Goal: Find contact information: Find contact information

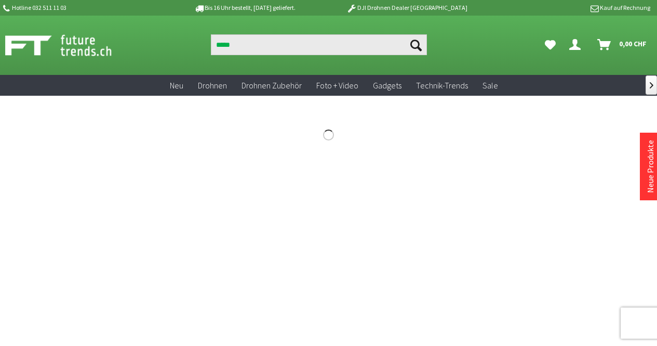
click at [405, 34] on button "Suchen" at bounding box center [416, 44] width 22 height 21
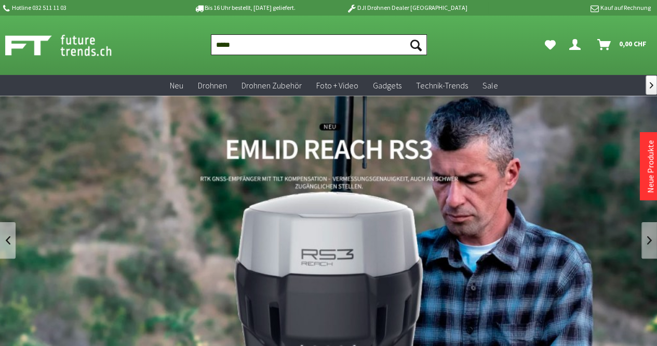
click at [262, 45] on input "*****" at bounding box center [319, 44] width 216 height 21
paste input "*********"
type input "**********"
click at [405, 34] on button "Suchen" at bounding box center [416, 44] width 22 height 21
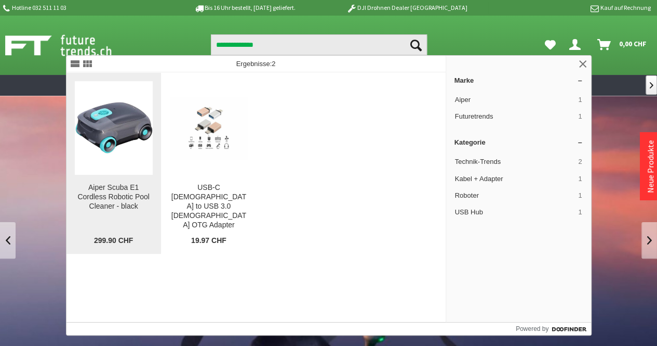
click at [121, 130] on img at bounding box center [114, 127] width 78 height 51
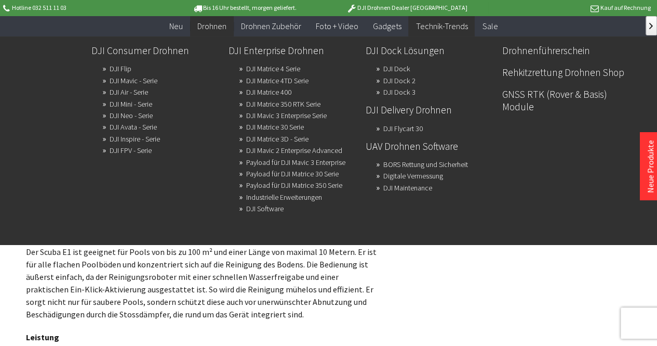
scroll to position [364, 0]
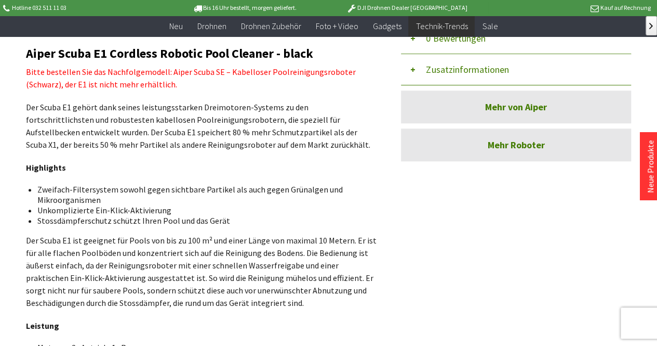
click at [194, 282] on p "Der Scuba E1 ist geeignet für Pools von bis zu 100 m² und einer Länge von maxim…" at bounding box center [201, 271] width 351 height 75
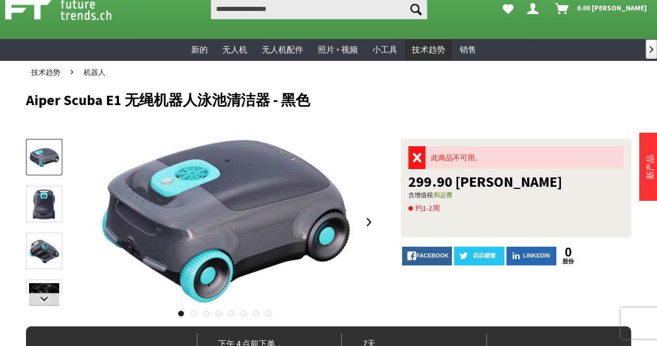
scroll to position [0, 0]
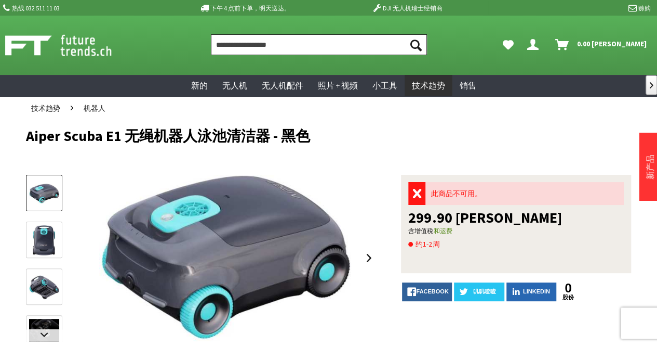
click at [264, 48] on input "产品、品牌、类别、EAN、商品编号……" at bounding box center [319, 44] width 216 height 21
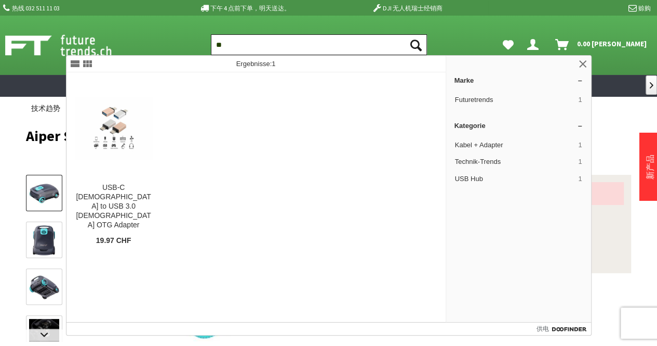
type input "*"
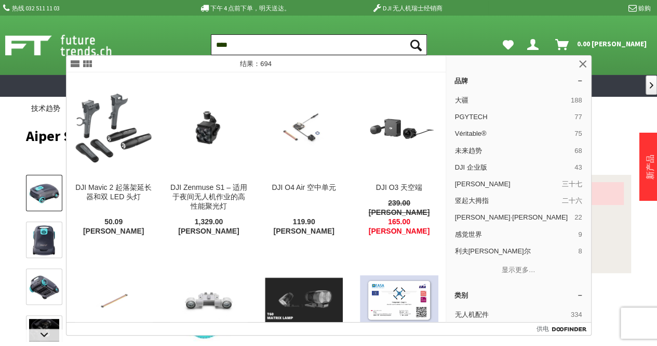
type input "*****"
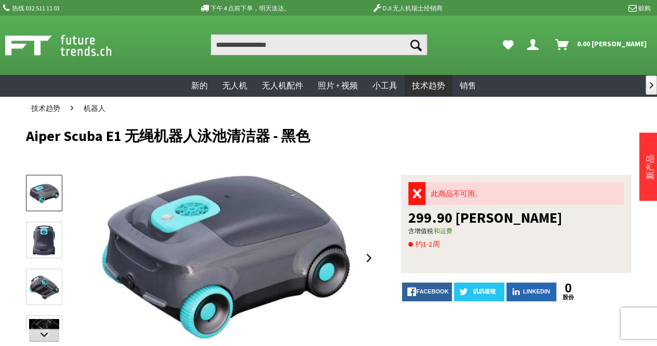
click at [57, 50] on img at bounding box center [69, 45] width 129 height 26
click at [54, 58] on img at bounding box center [69, 45] width 129 height 26
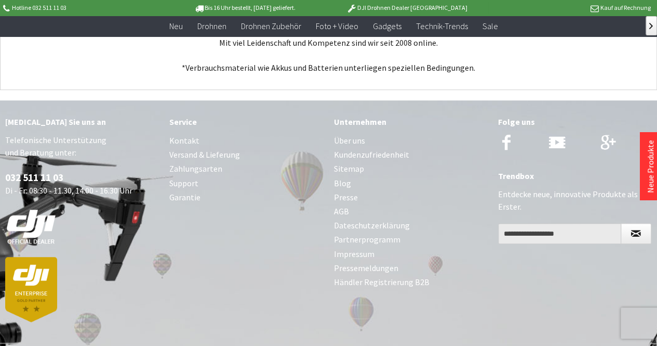
scroll to position [4179, 0]
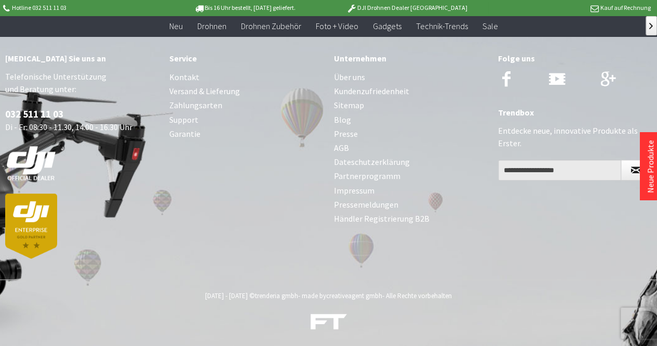
click at [184, 75] on link "Kontakt" at bounding box center [246, 77] width 154 height 14
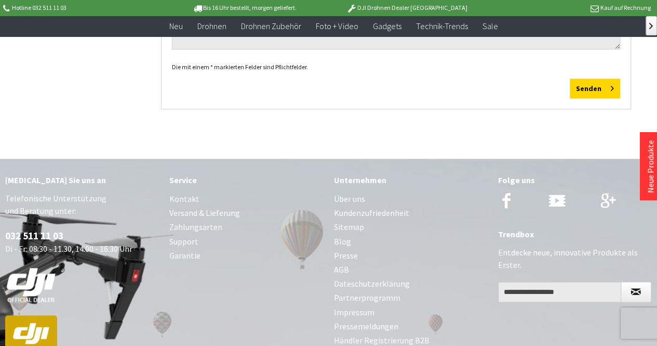
scroll to position [520, 0]
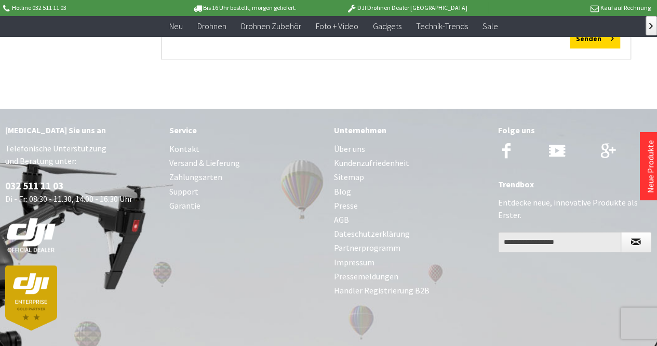
click at [359, 260] on link "Impressum" at bounding box center [411, 262] width 154 height 14
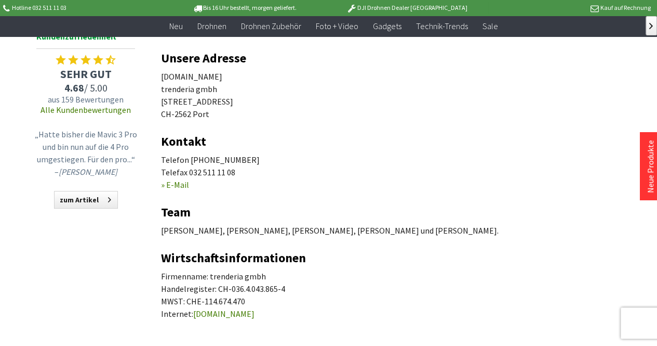
scroll to position [156, 0]
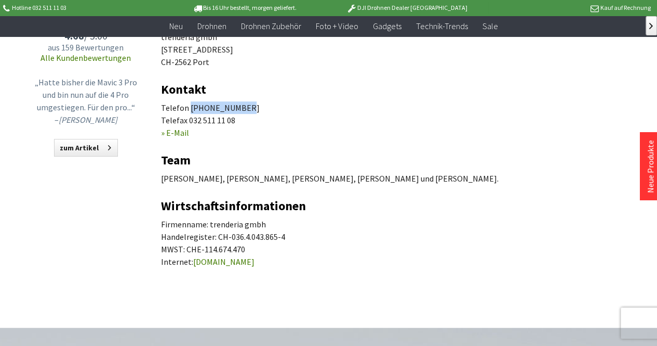
drag, startPoint x: 189, startPoint y: 104, endPoint x: 259, endPoint y: 106, distance: 70.7
click at [259, 106] on p "Telefon [PHONE_NUMBER] Telefax 032 511 11 08 » E-Mail" at bounding box center [396, 119] width 470 height 37
copy p "032 511 11 03"
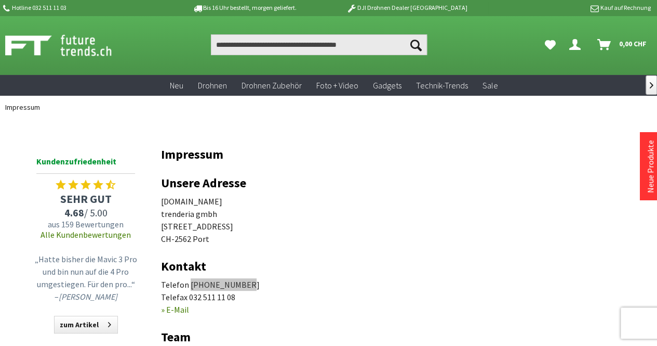
scroll to position [104, 0]
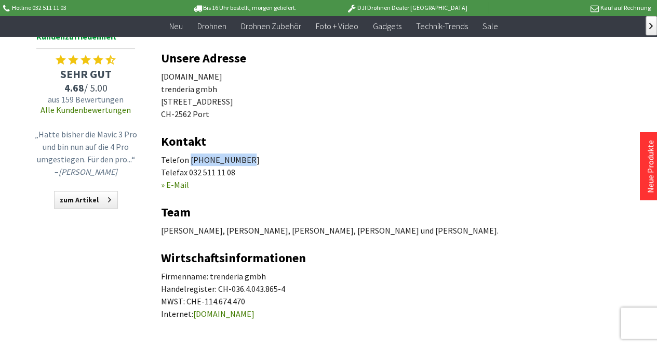
click at [183, 184] on link "» E-Mail" at bounding box center [175, 184] width 28 height 10
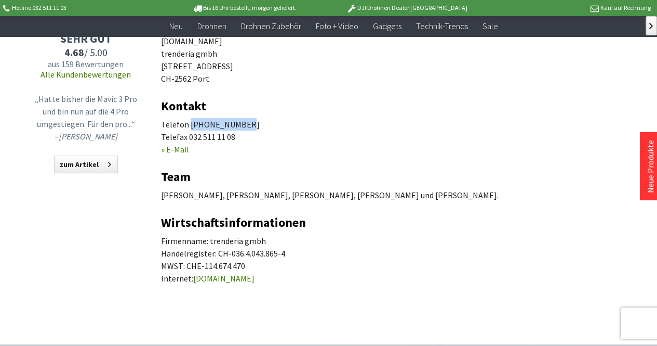
scroll to position [156, 0]
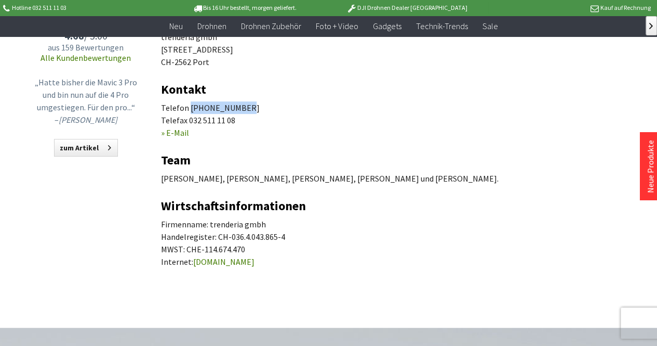
click at [176, 128] on link "» E-Mail" at bounding box center [175, 132] width 28 height 10
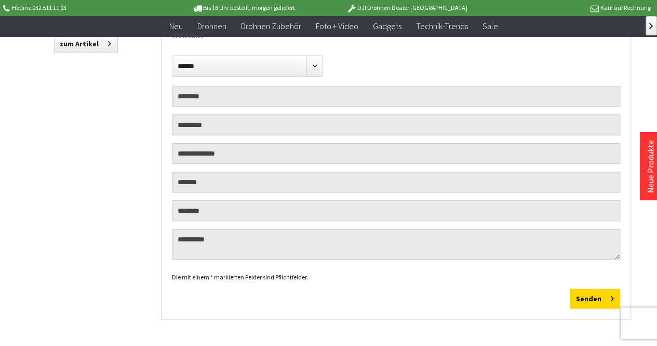
scroll to position [572, 0]
